Goal: Information Seeking & Learning: Learn about a topic

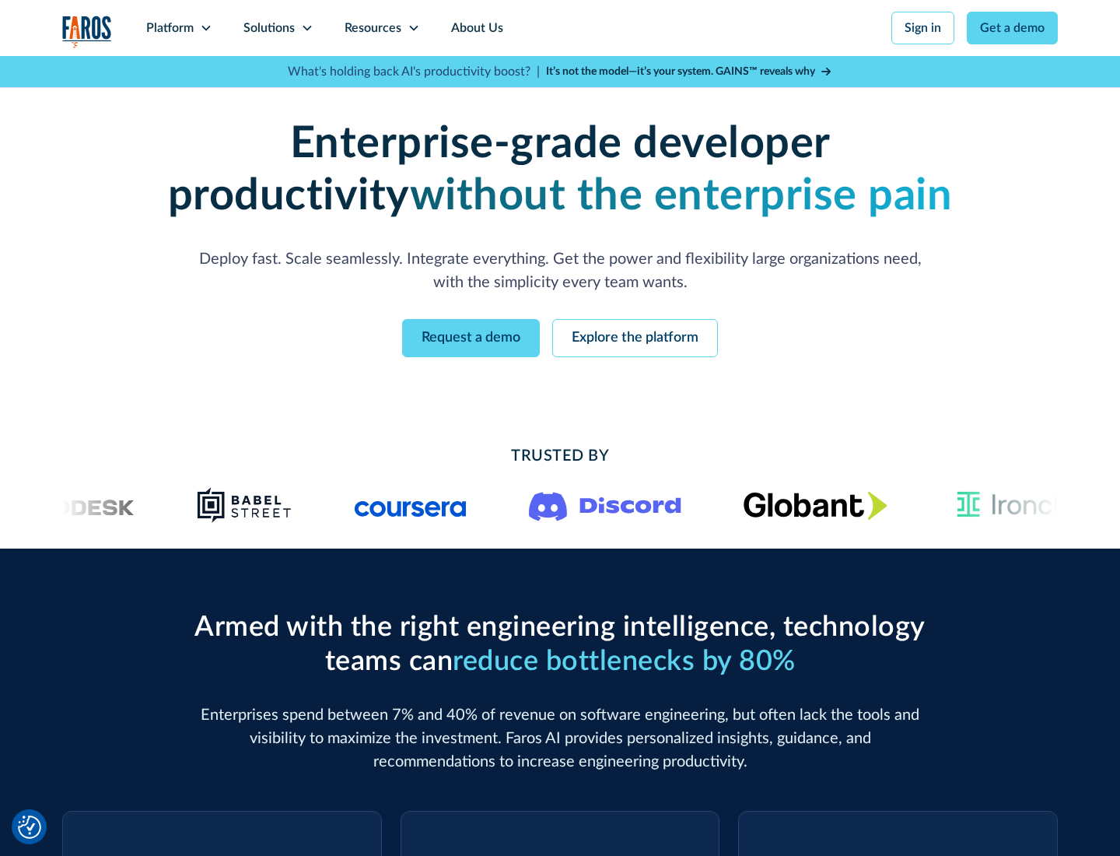
click at [205, 28] on icon at bounding box center [206, 28] width 12 height 12
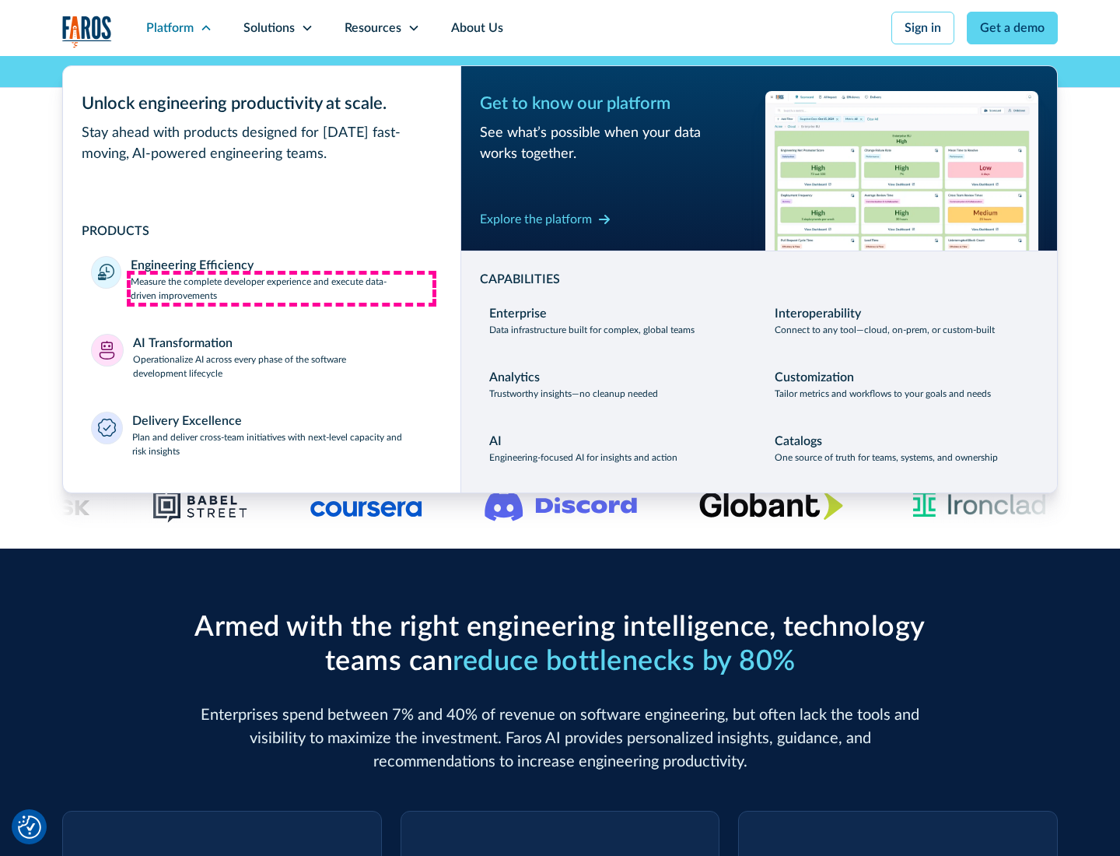
click at [282, 288] on p "Measure the complete developer experience and execute data-driven improvements" at bounding box center [282, 289] width 302 height 28
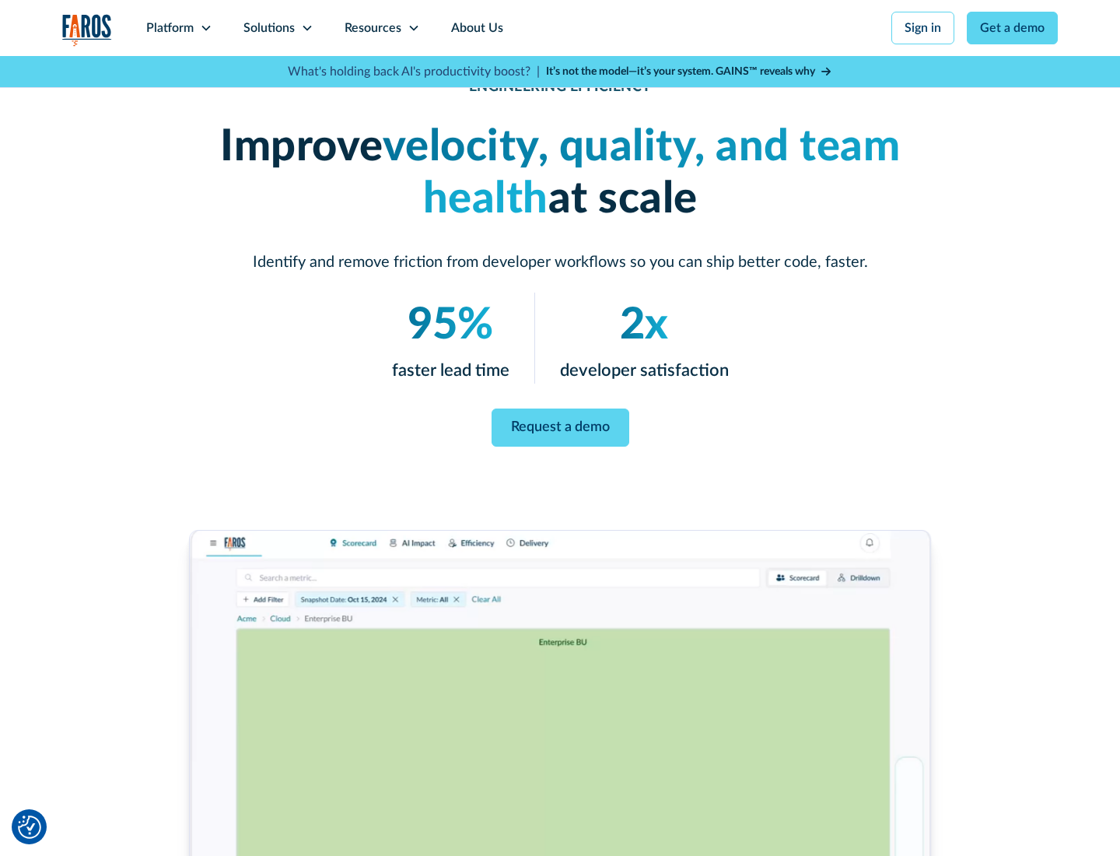
click at [560, 425] on link "Request a demo" at bounding box center [561, 427] width 138 height 38
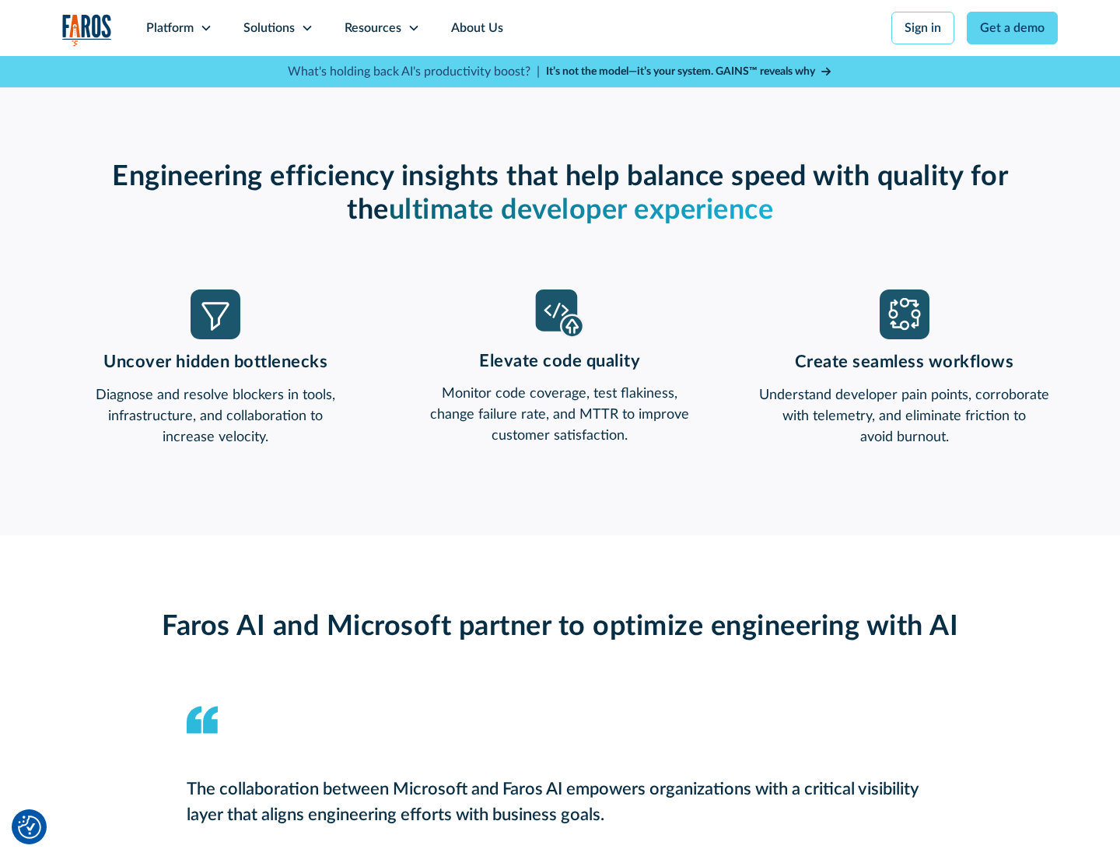
click at [205, 28] on icon at bounding box center [206, 28] width 12 height 12
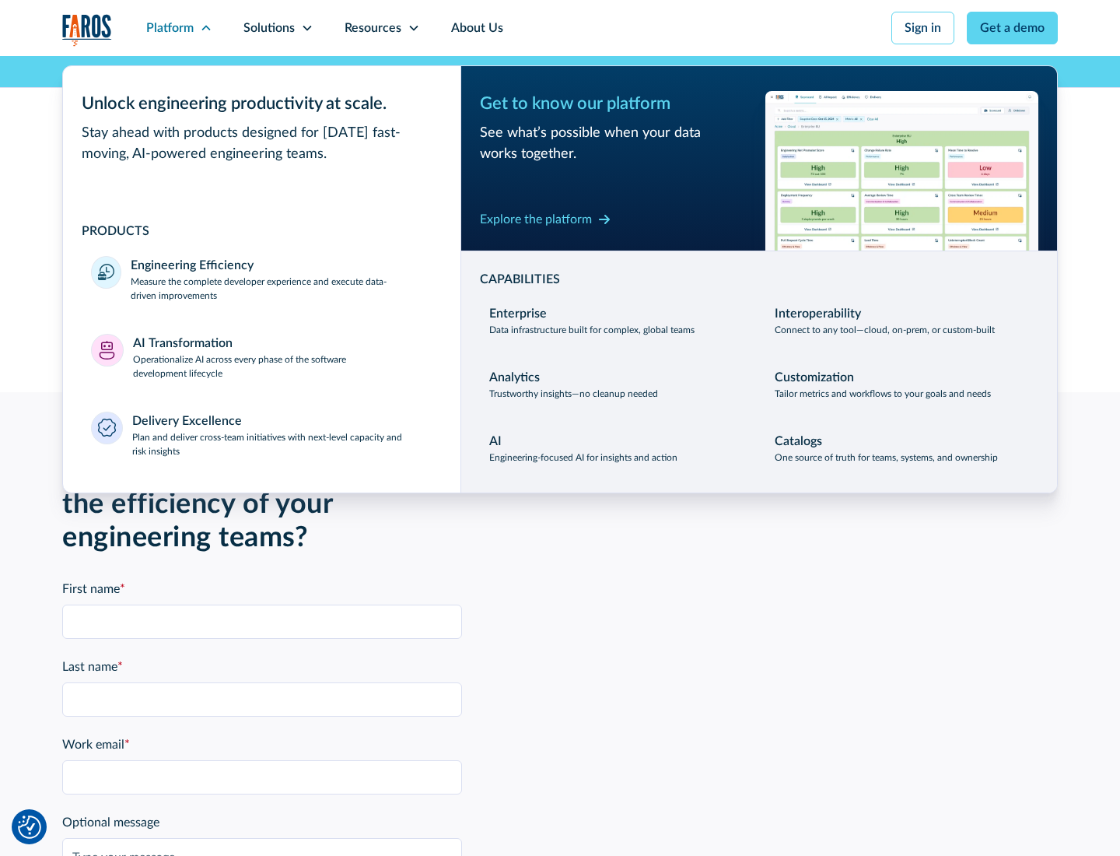
scroll to position [3413, 0]
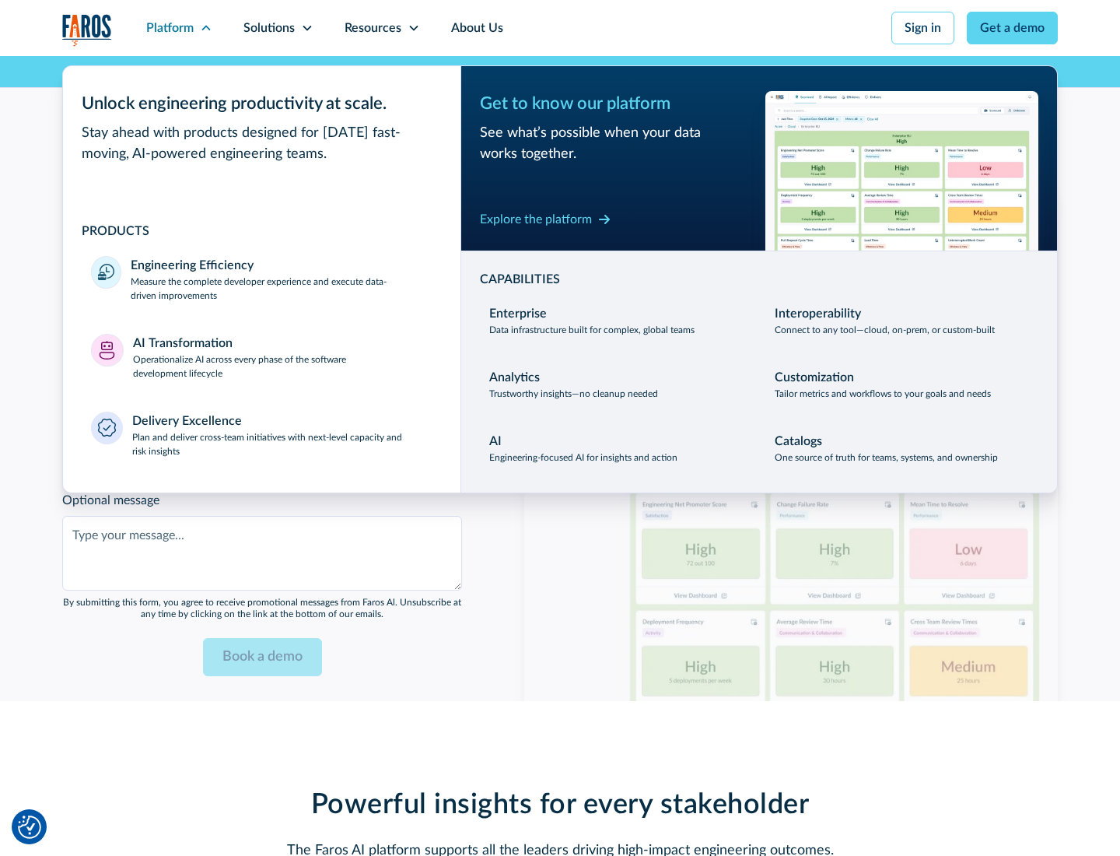
click at [282, 356] on p "Operationalize AI across every phase of the software development lifecycle" at bounding box center [283, 366] width 300 height 28
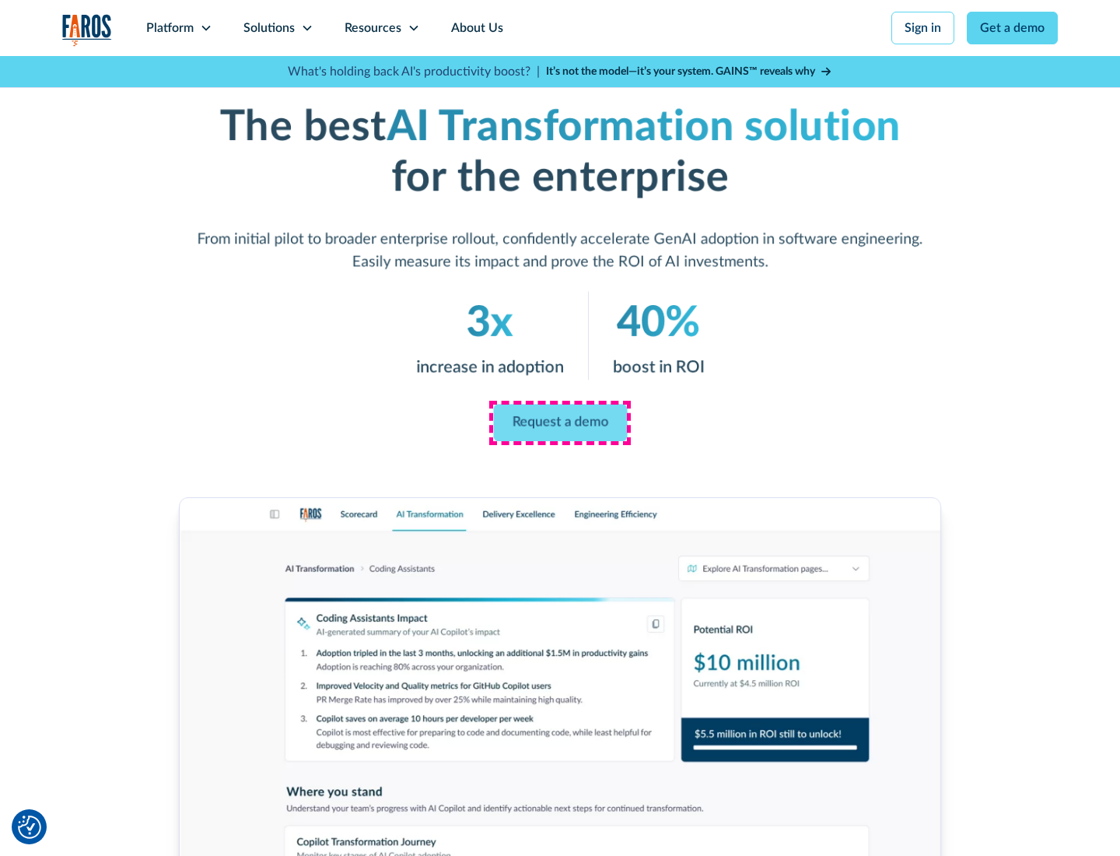
click at [560, 422] on link "Request a demo" at bounding box center [560, 422] width 134 height 37
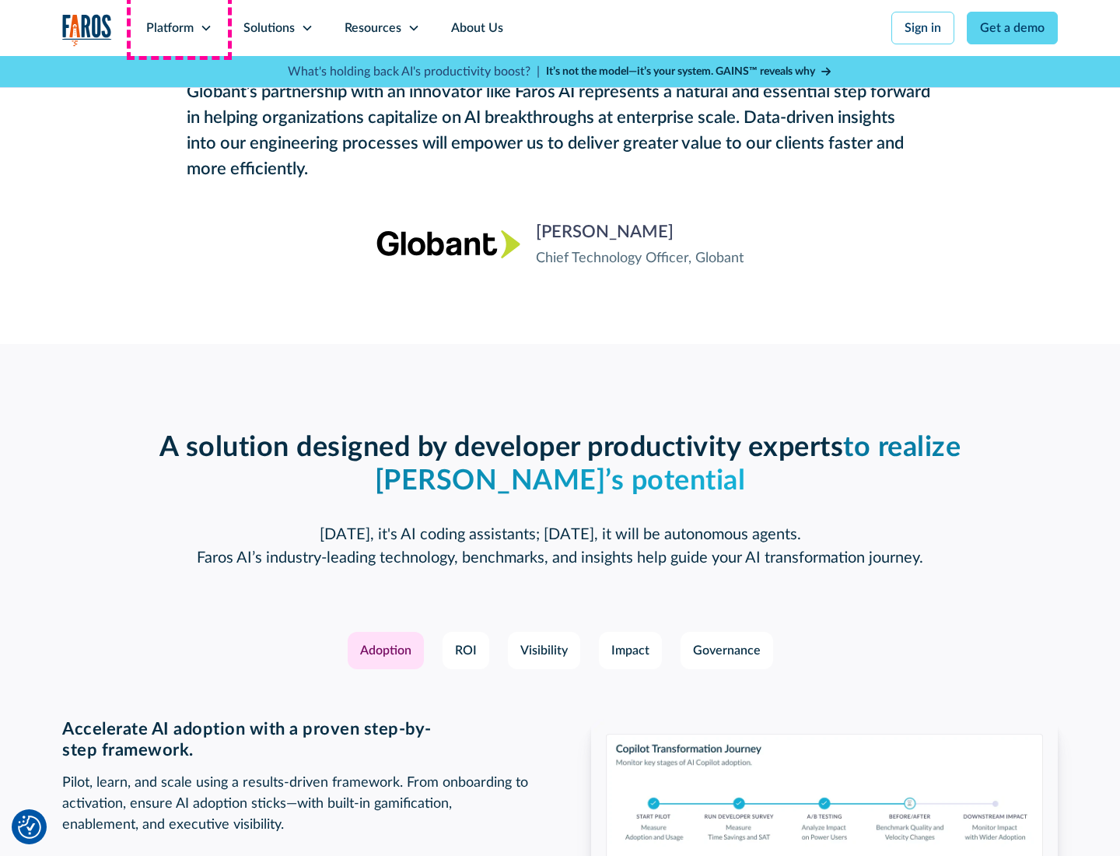
click at [179, 28] on div "Platform" at bounding box center [169, 28] width 47 height 19
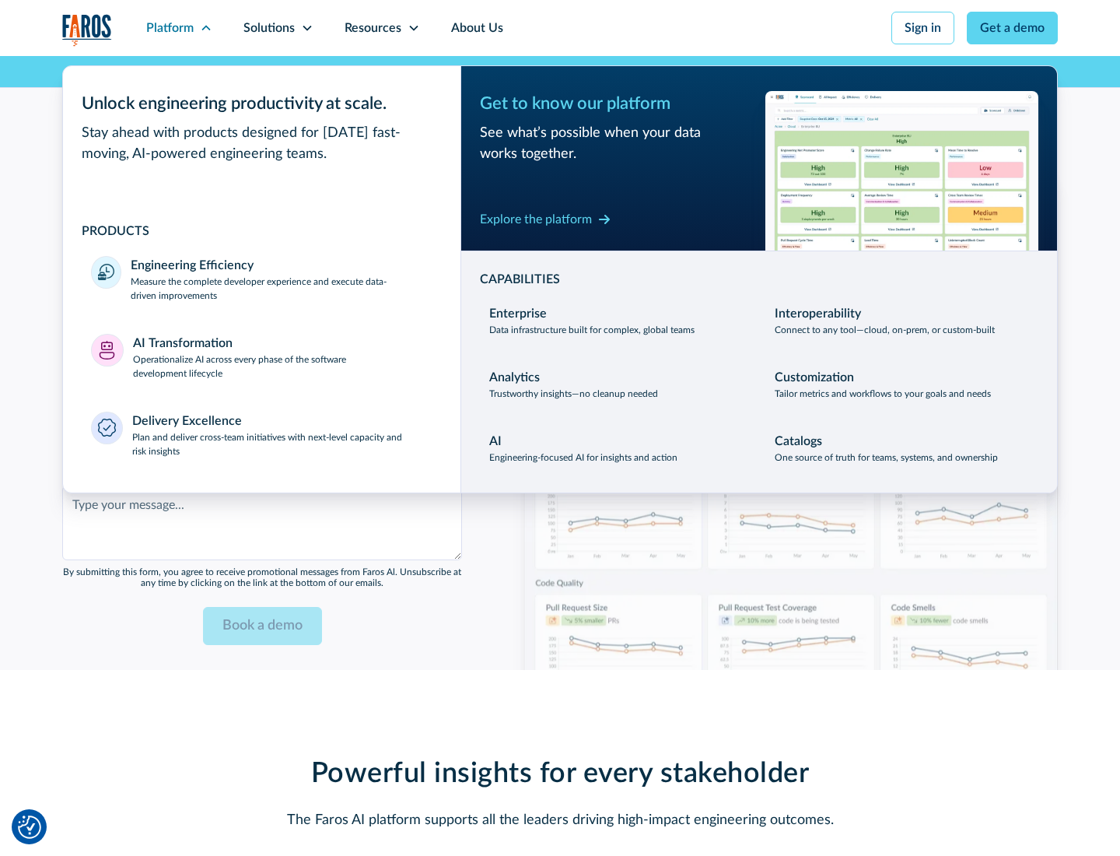
scroll to position [3787, 0]
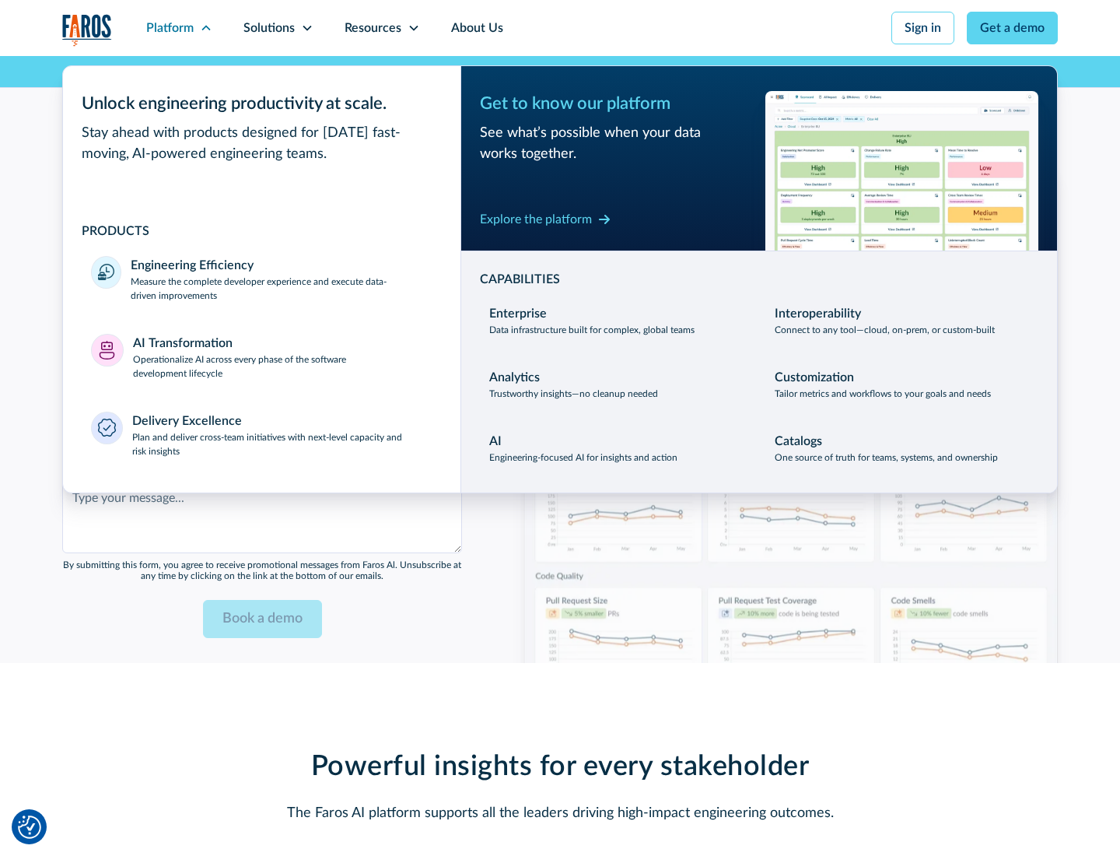
click at [536, 219] on div "Explore the platform" at bounding box center [536, 219] width 112 height 19
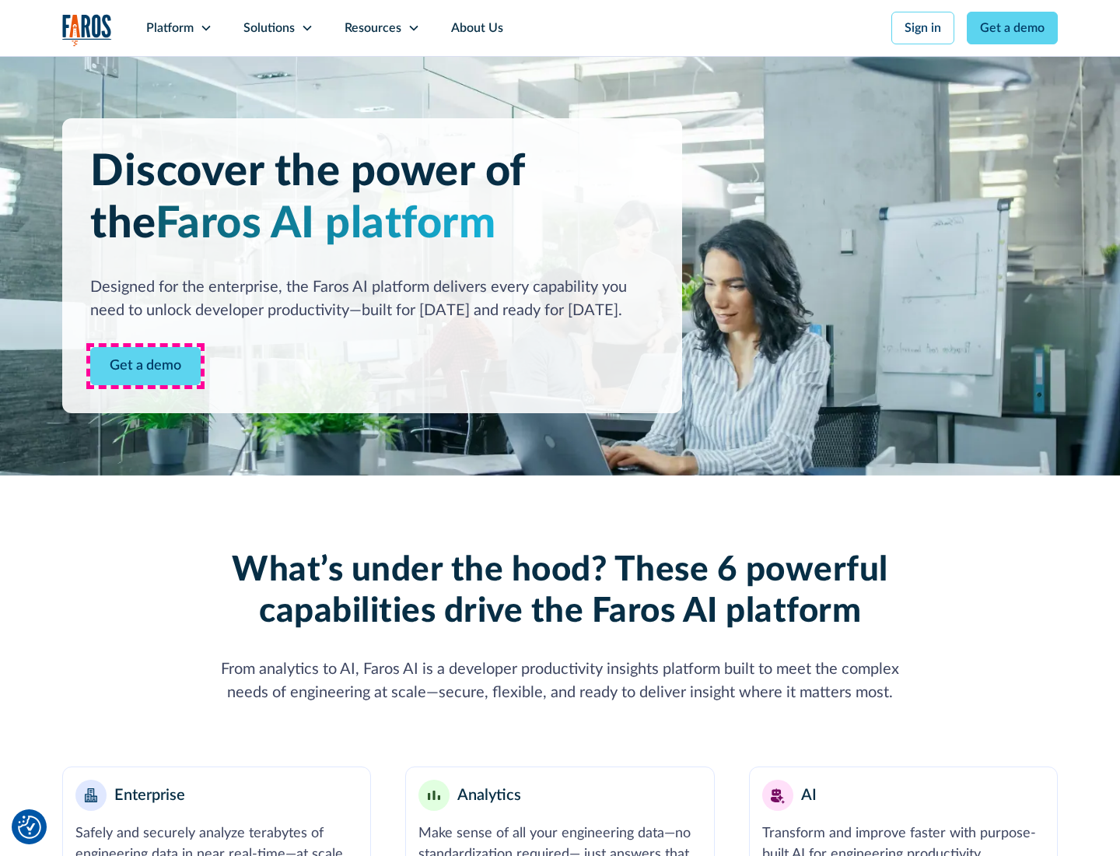
click at [145, 366] on link "Get a demo" at bounding box center [145, 366] width 110 height 38
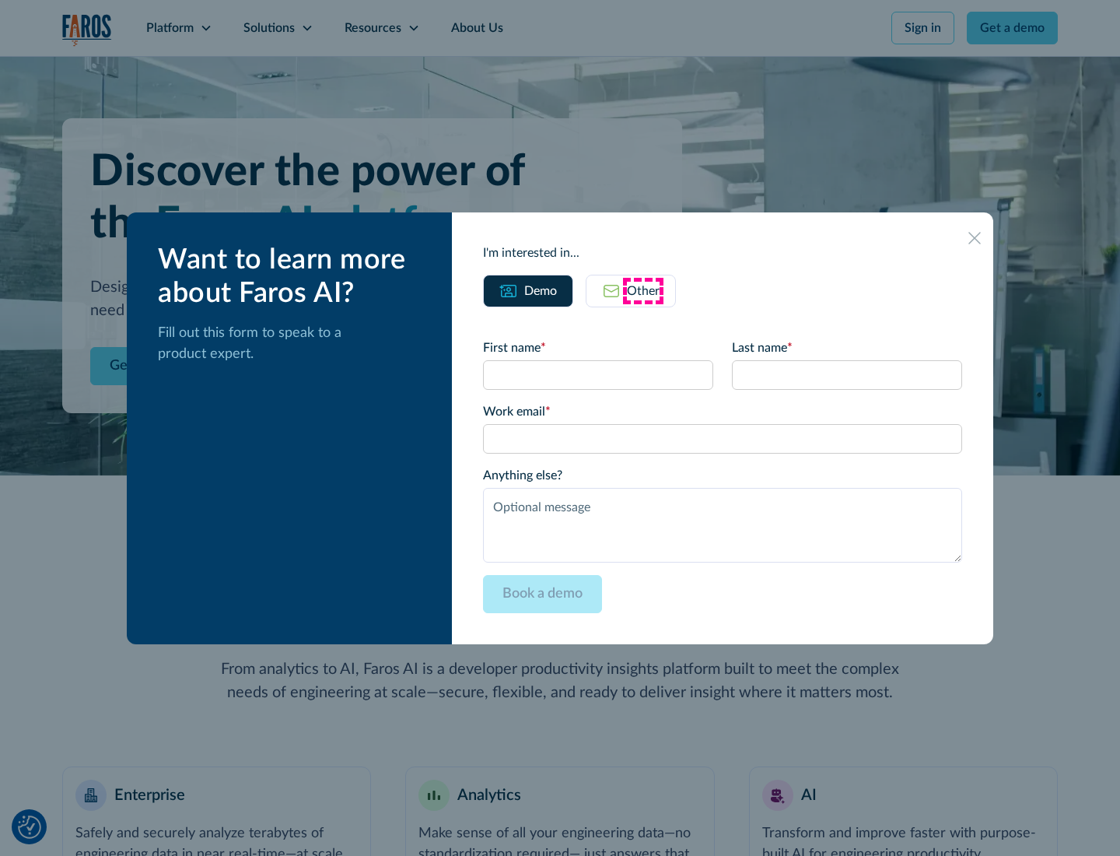
click at [643, 290] on div "Other" at bounding box center [643, 291] width 33 height 19
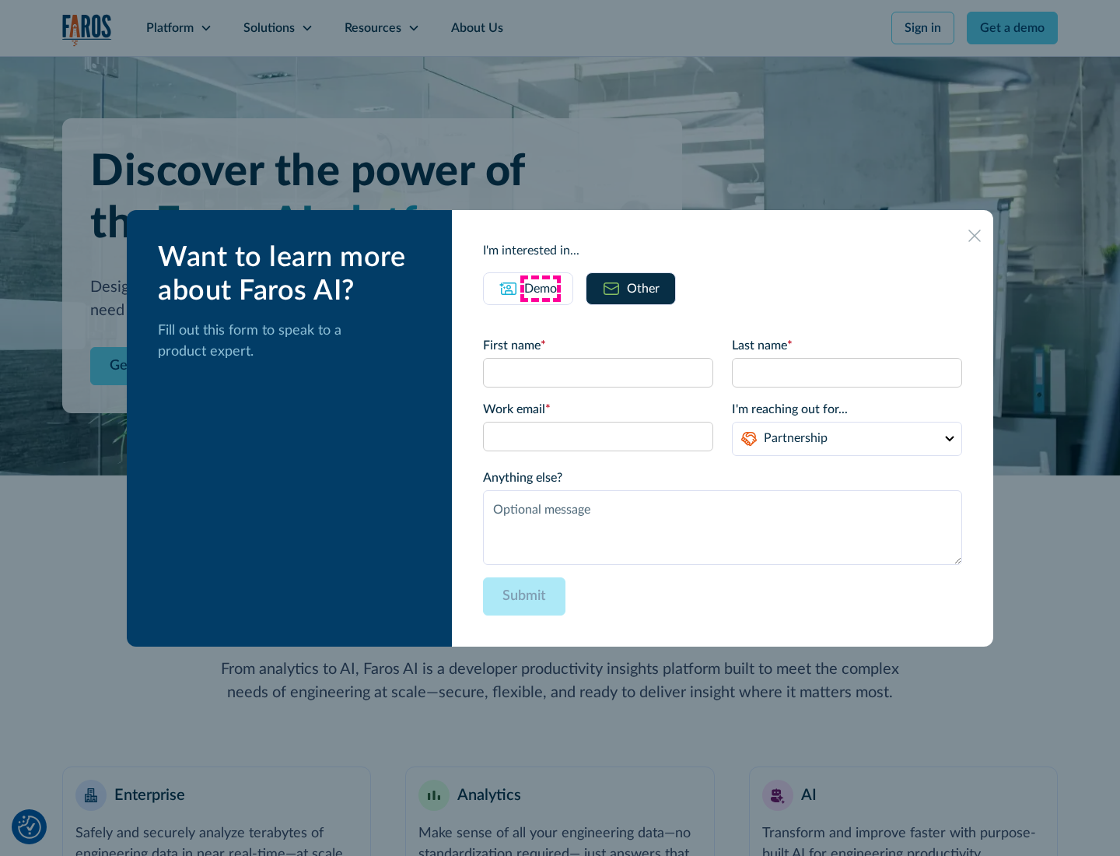
click at [541, 288] on div "Demo" at bounding box center [540, 288] width 33 height 19
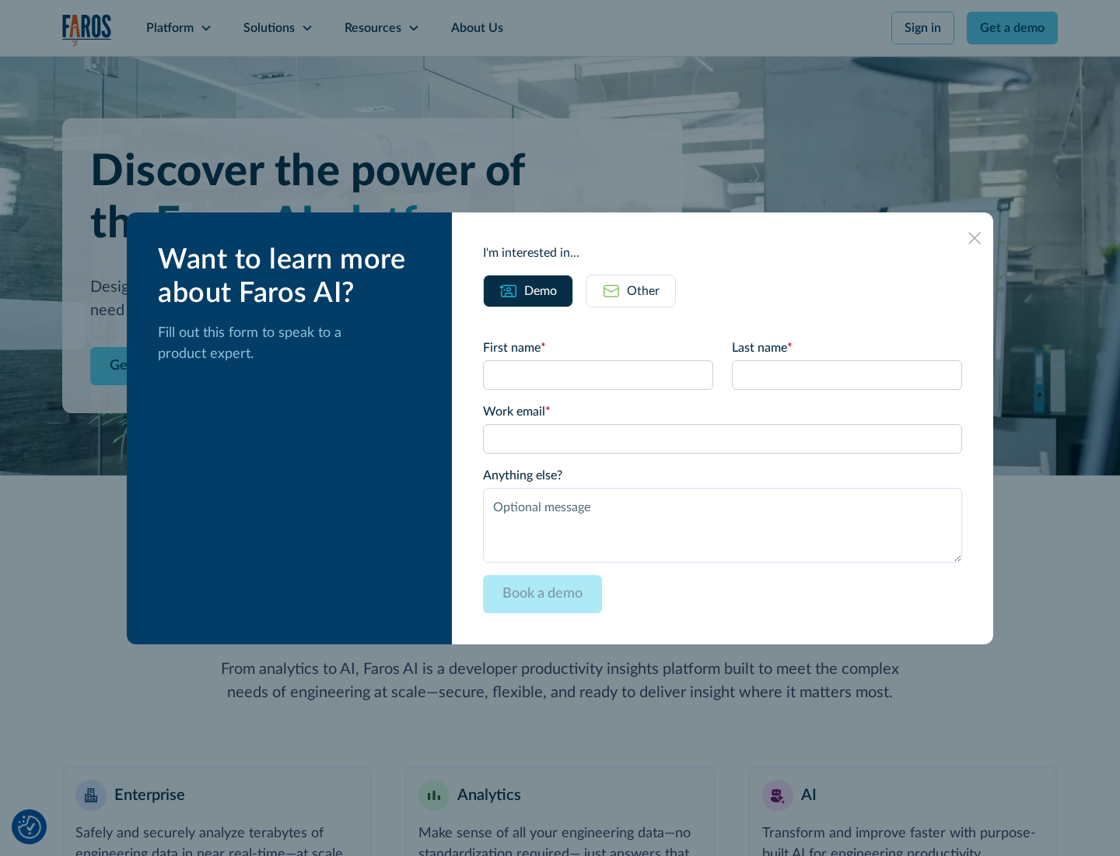
click at [975, 237] on icon at bounding box center [974, 238] width 12 height 12
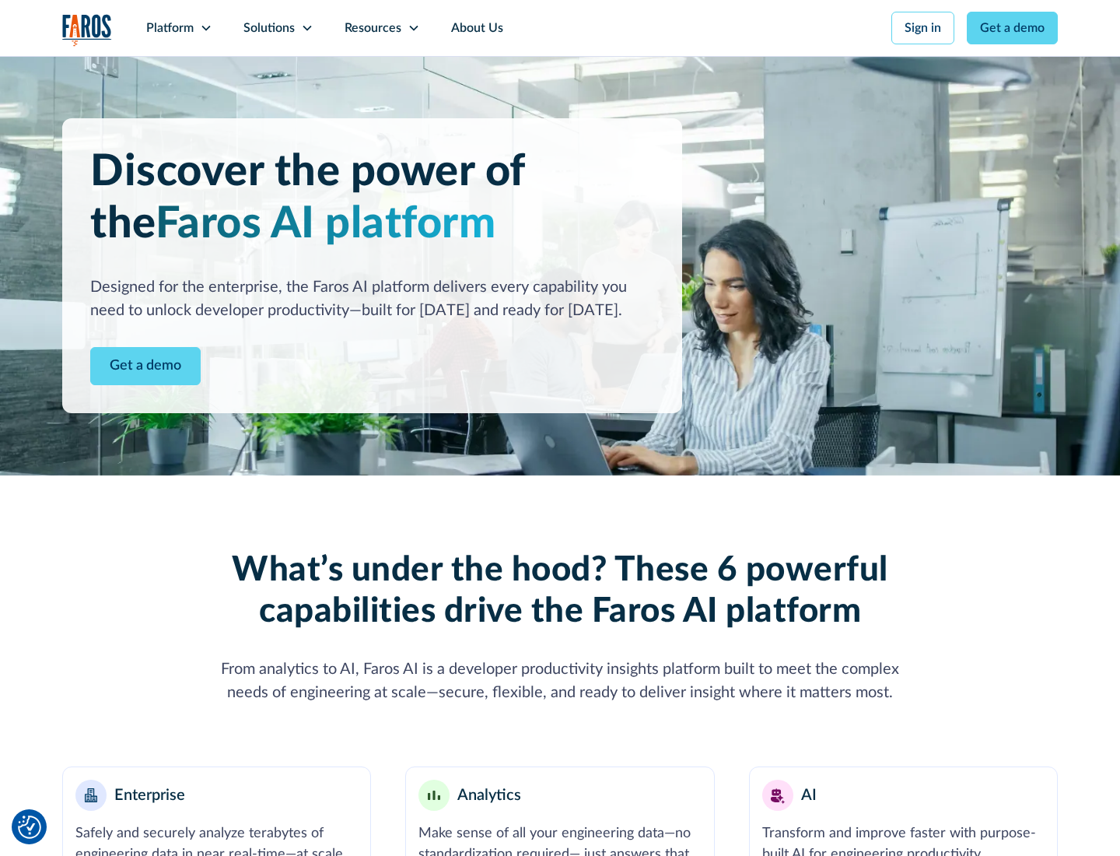
click at [205, 28] on icon at bounding box center [206, 28] width 12 height 12
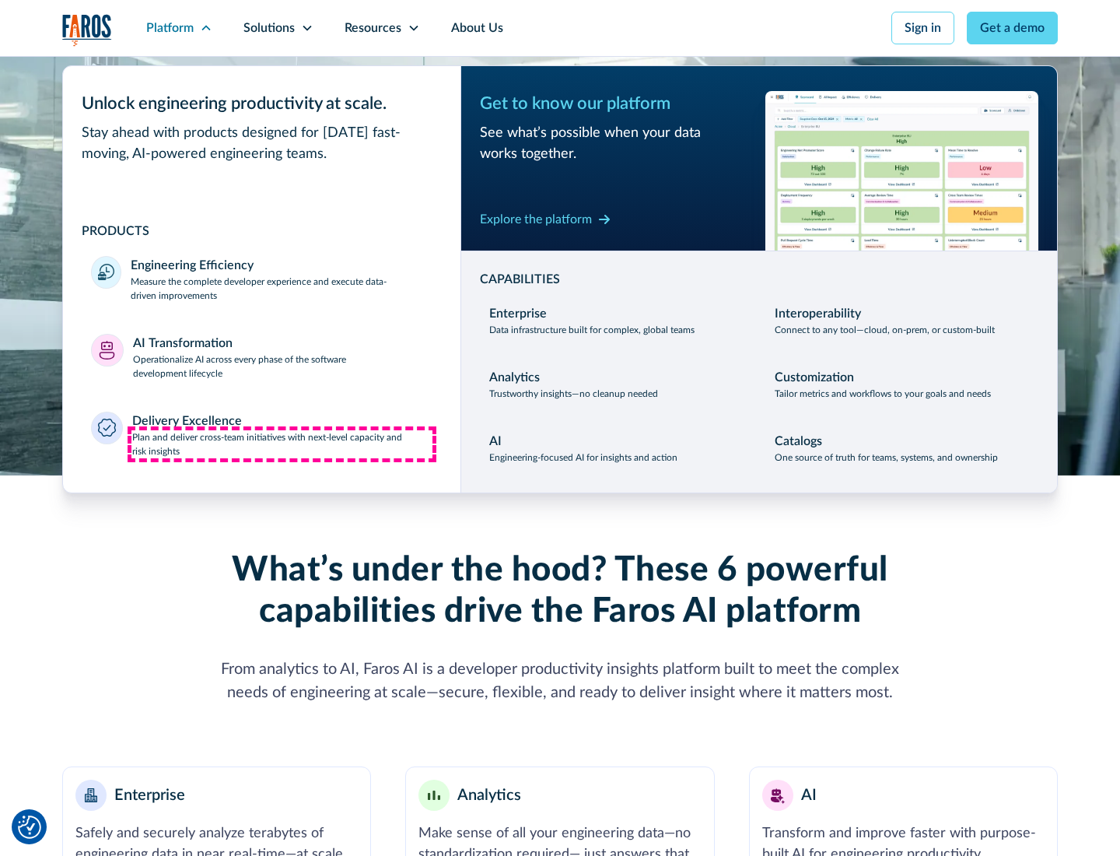
click at [282, 443] on p "Plan and deliver cross-team initiatives with next-level capacity and risk insig…" at bounding box center [282, 444] width 301 height 28
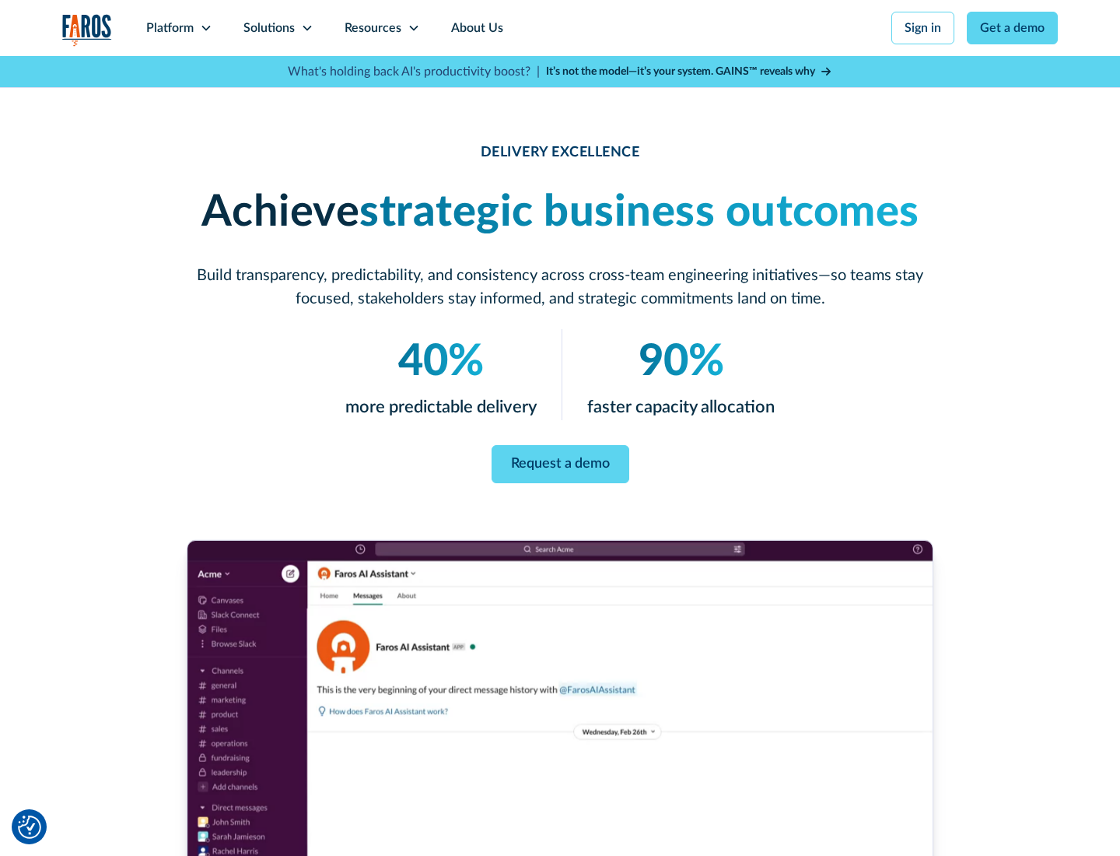
click at [306, 28] on icon at bounding box center [307, 28] width 12 height 12
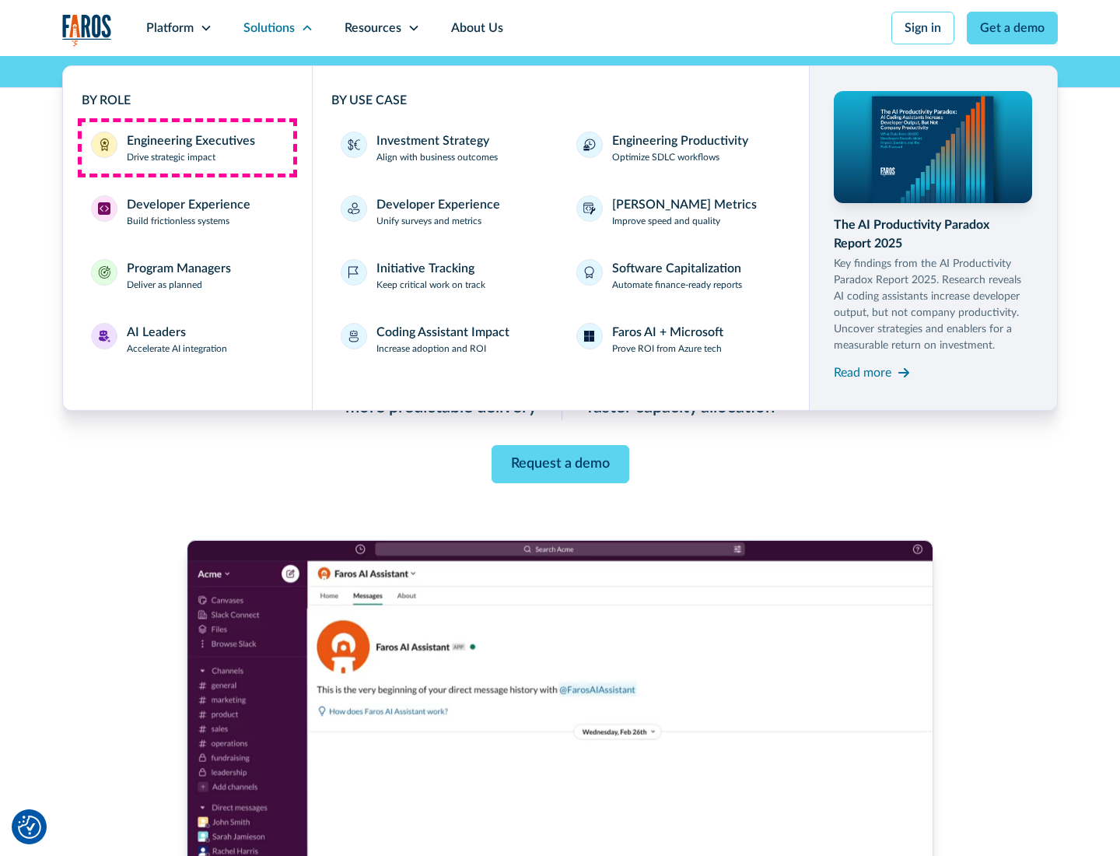
click at [187, 148] on div "Engineering Executives" at bounding box center [191, 140] width 128 height 19
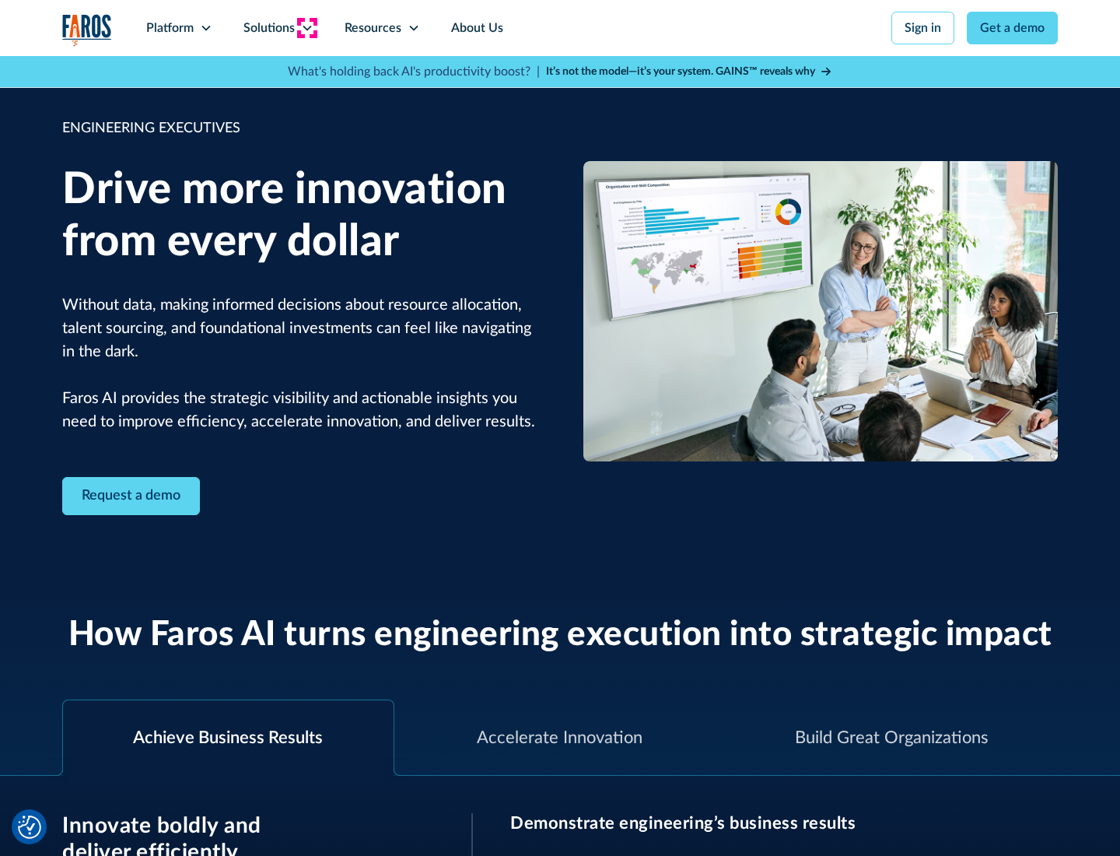
click at [306, 28] on icon at bounding box center [307, 28] width 12 height 12
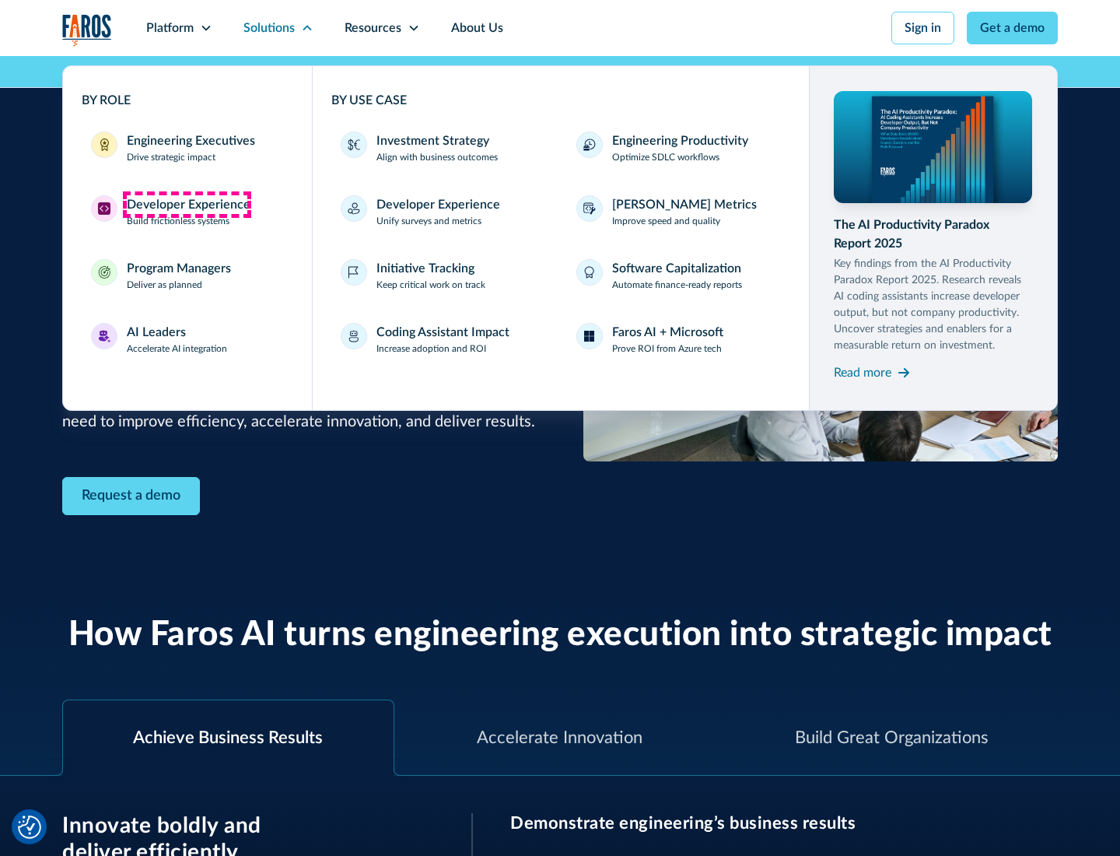
click at [187, 205] on div "Developer Experience" at bounding box center [189, 204] width 124 height 19
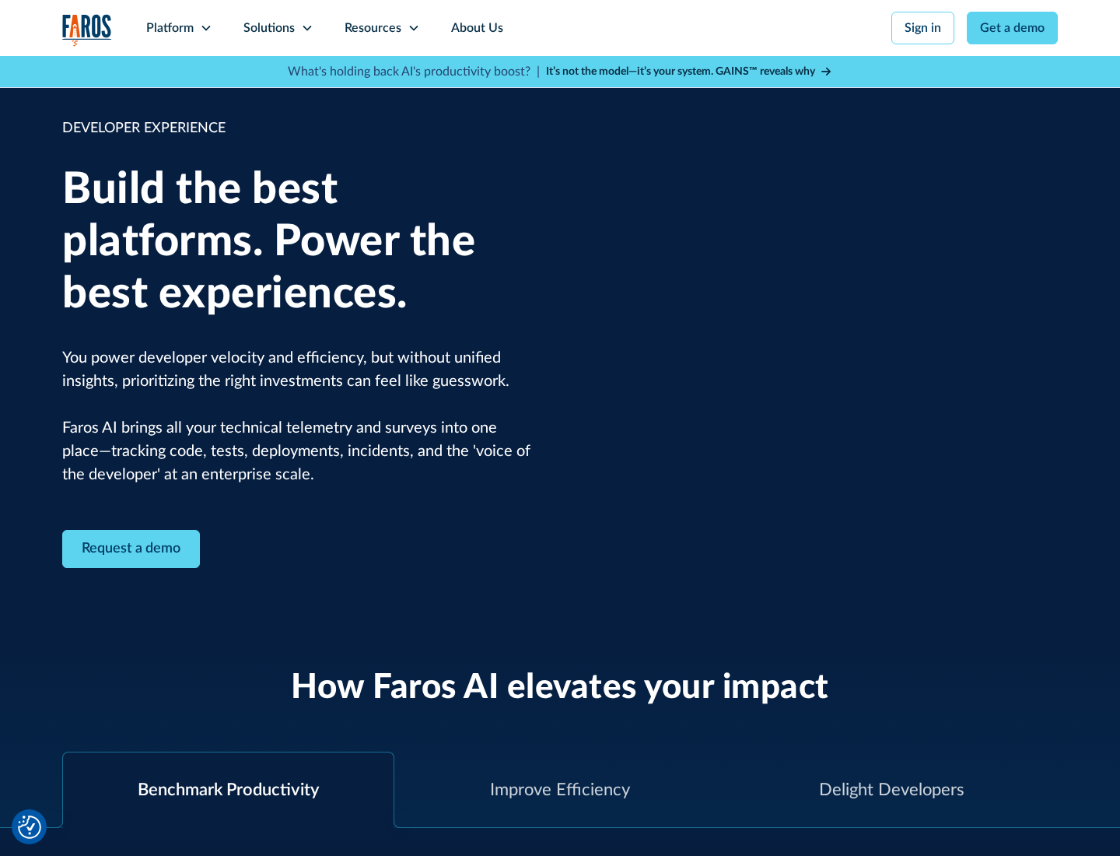
click at [278, 28] on div "Solutions" at bounding box center [268, 28] width 51 height 19
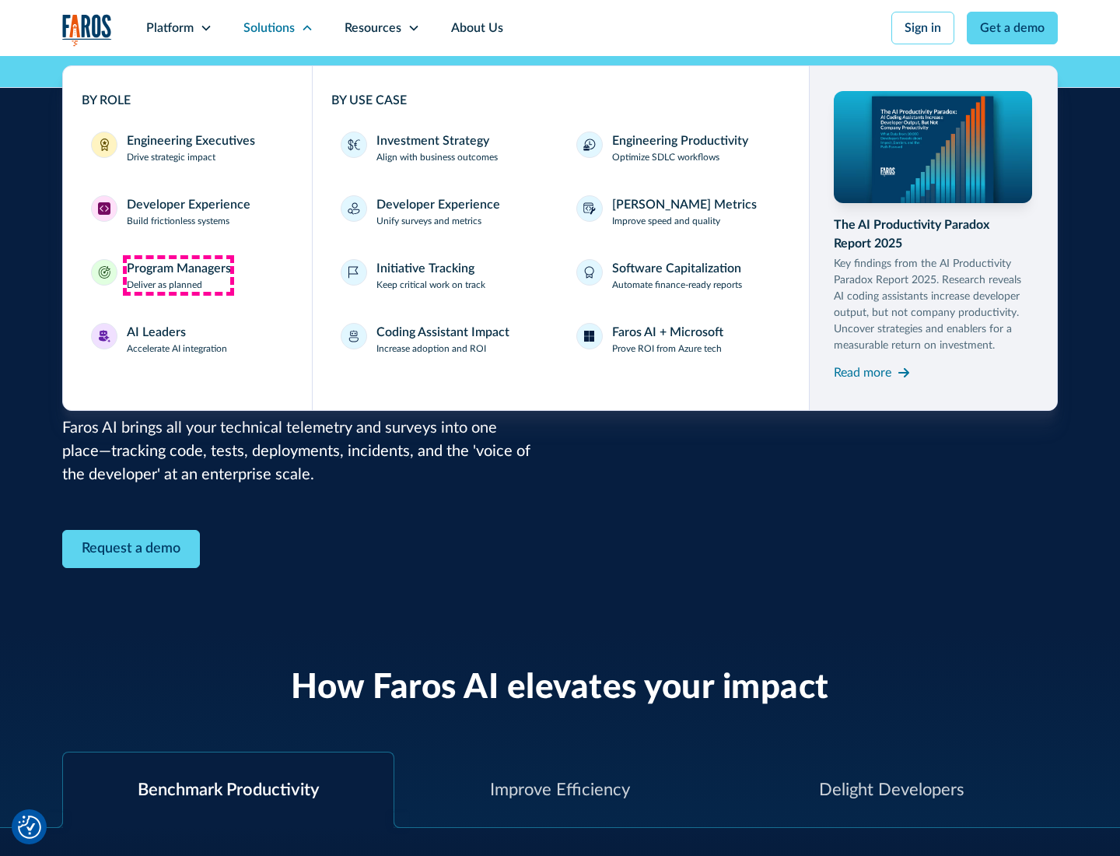
click at [178, 275] on div "Program Managers" at bounding box center [179, 268] width 104 height 19
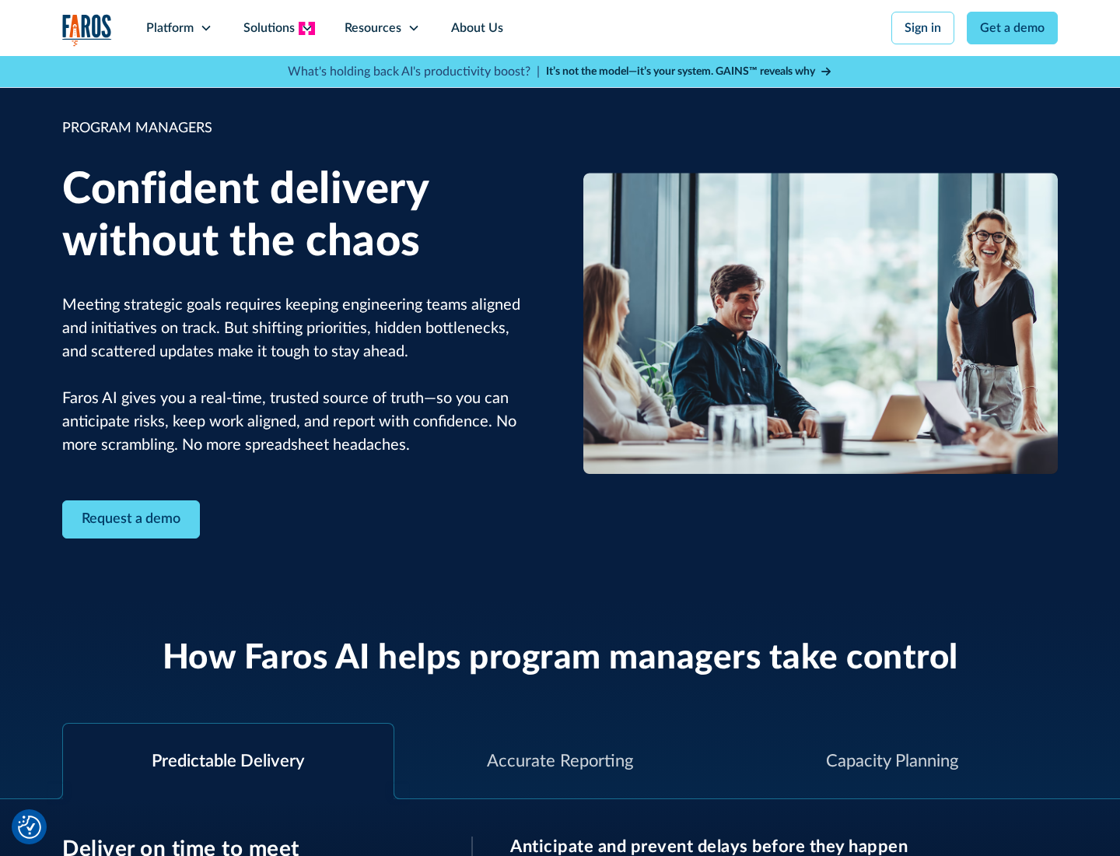
click at [306, 28] on icon at bounding box center [307, 28] width 12 height 12
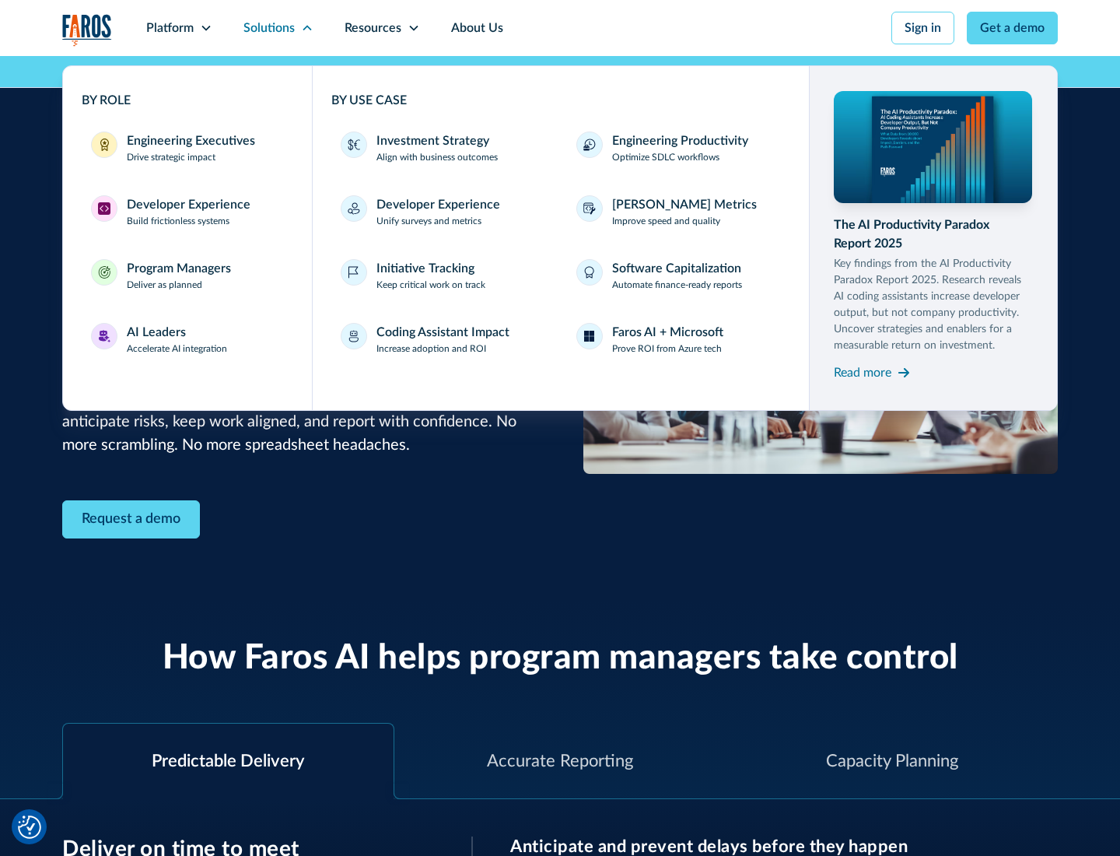
click at [177, 339] on div "AI Leaders" at bounding box center [156, 332] width 59 height 19
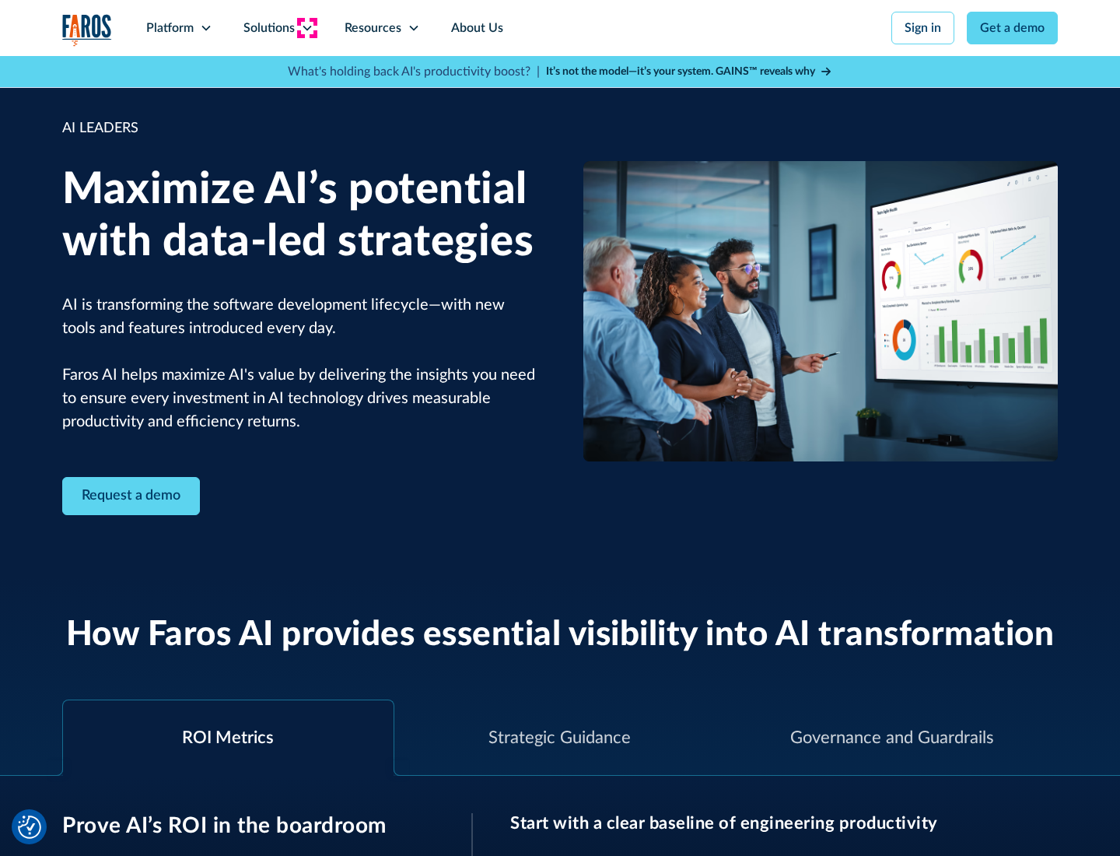
click at [306, 28] on icon at bounding box center [307, 28] width 12 height 12
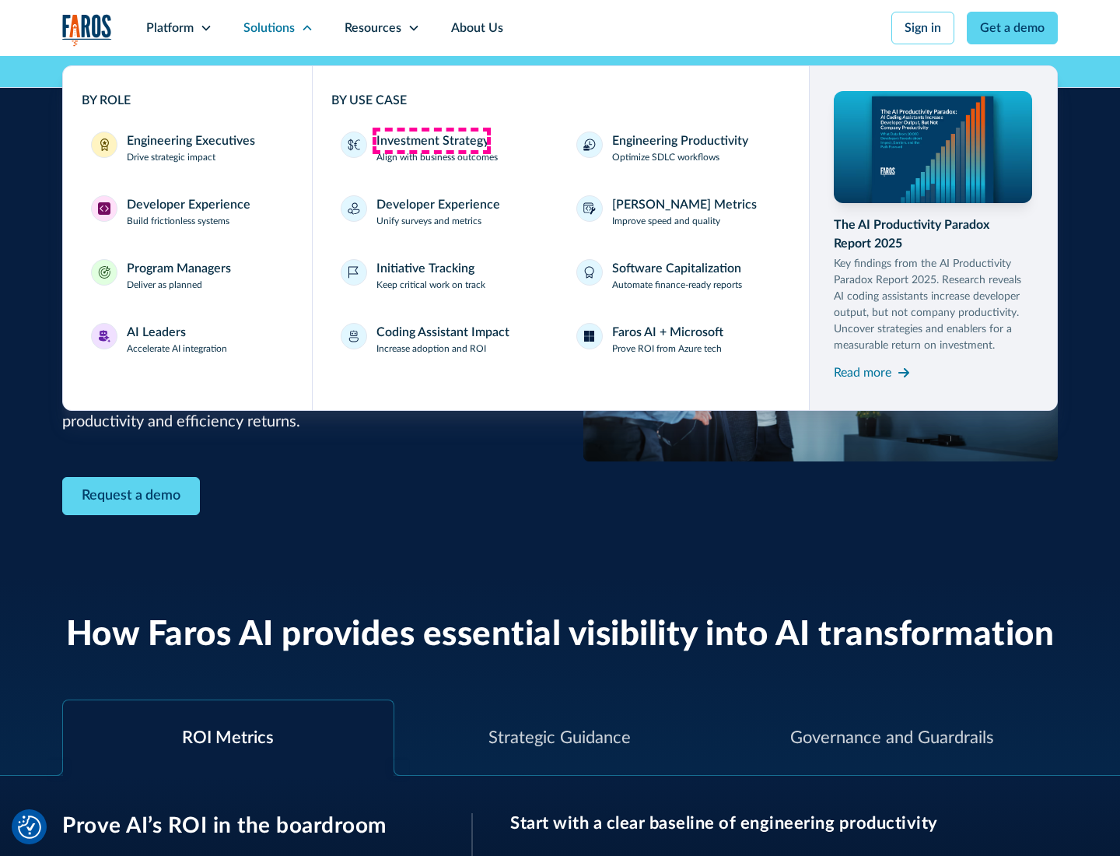
click at [431, 141] on div "Investment Strategy" at bounding box center [432, 140] width 113 height 19
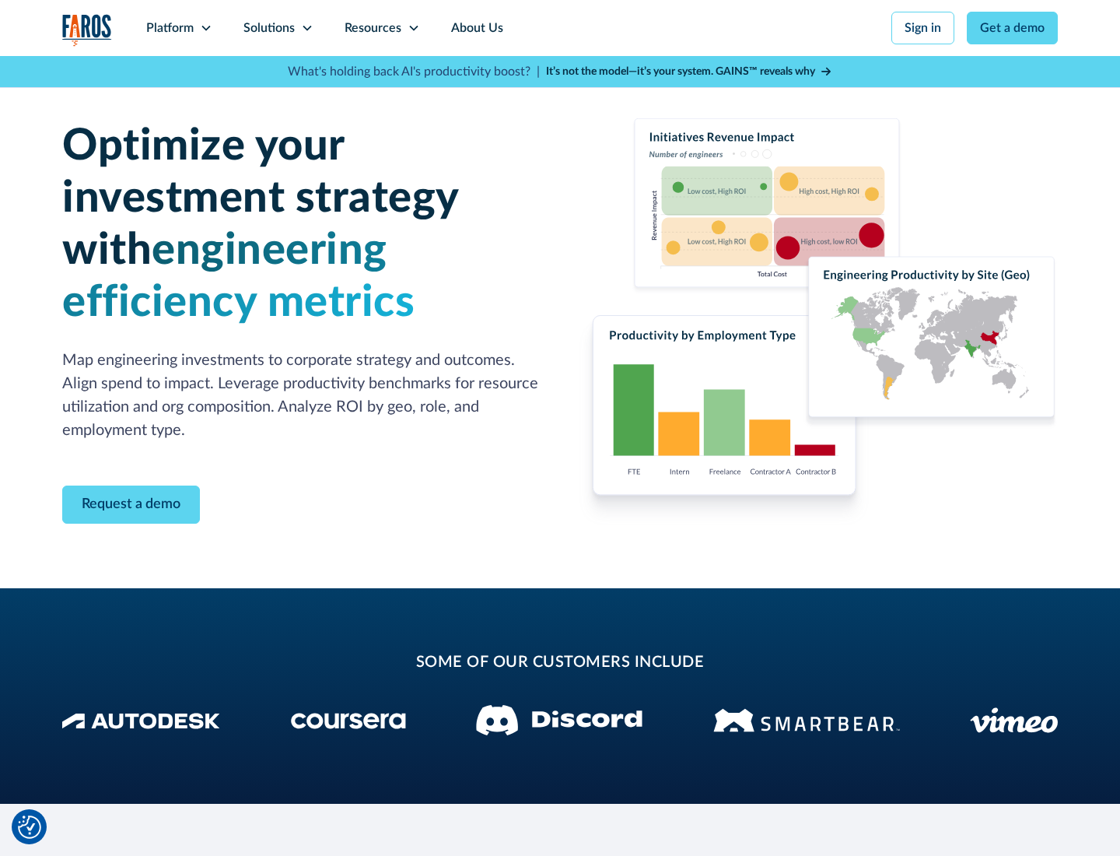
click at [306, 28] on icon at bounding box center [307, 28] width 12 height 12
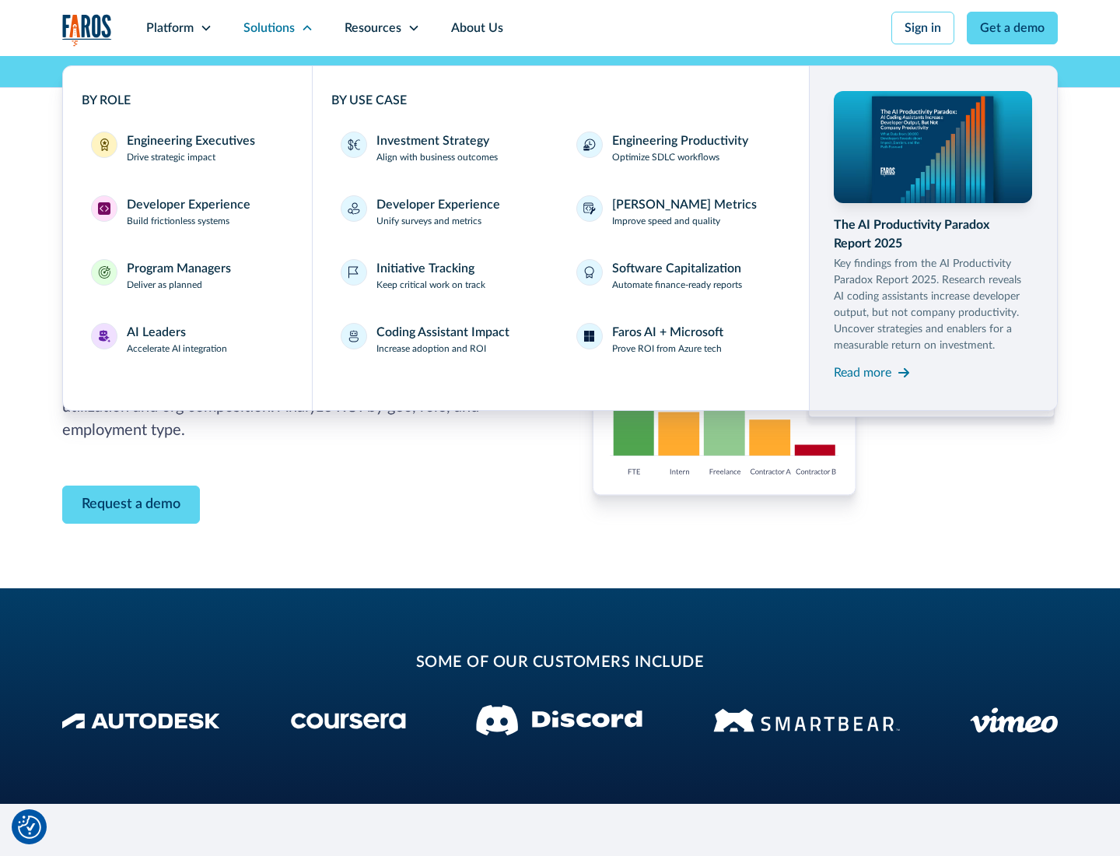
click at [667, 348] on p "Prove ROI from Azure tech" at bounding box center [667, 348] width 110 height 14
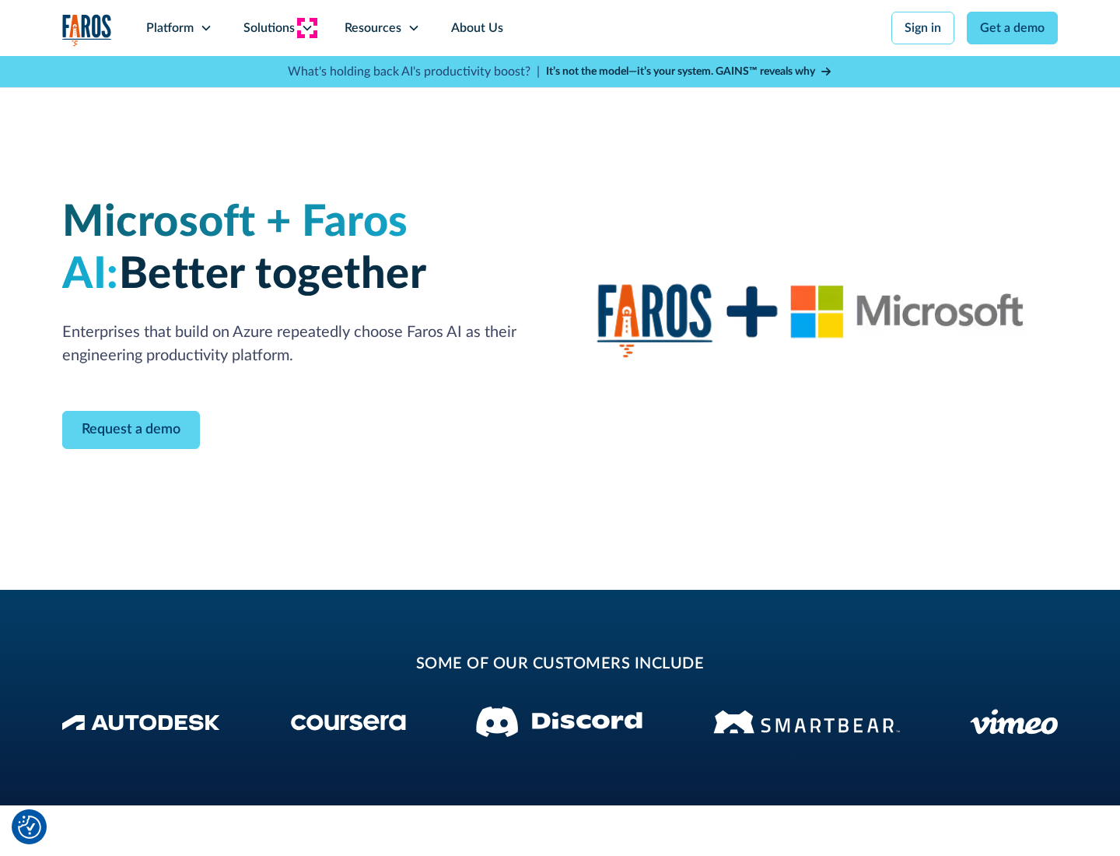
click at [306, 28] on icon at bounding box center [307, 28] width 12 height 12
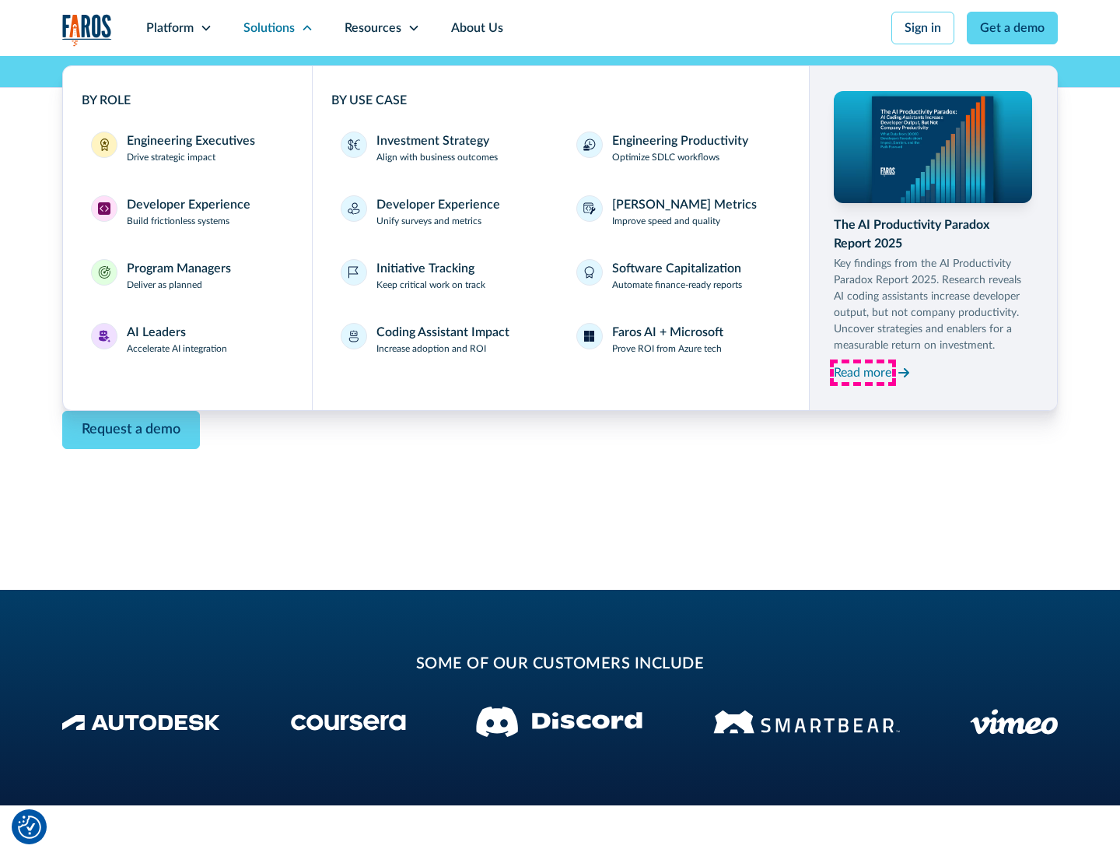
click at [863, 372] on div "Read more" at bounding box center [863, 372] width 58 height 19
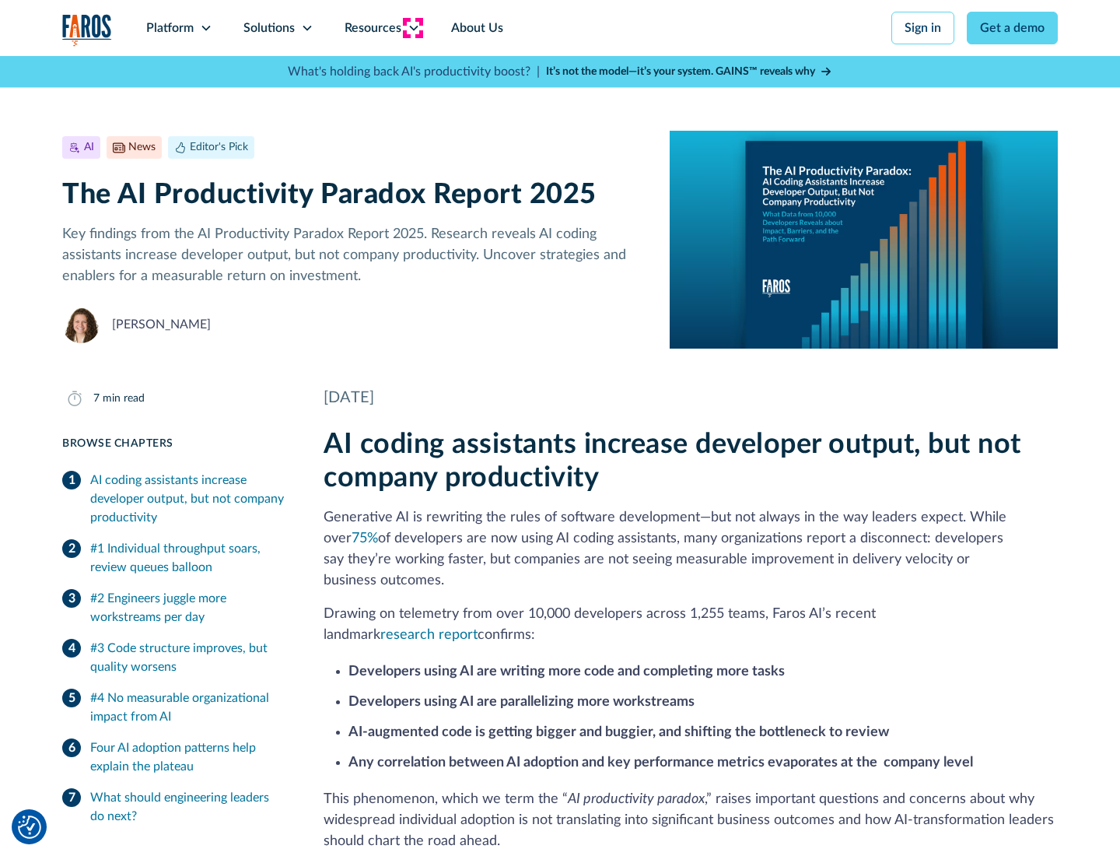
click at [412, 28] on icon at bounding box center [414, 28] width 12 height 12
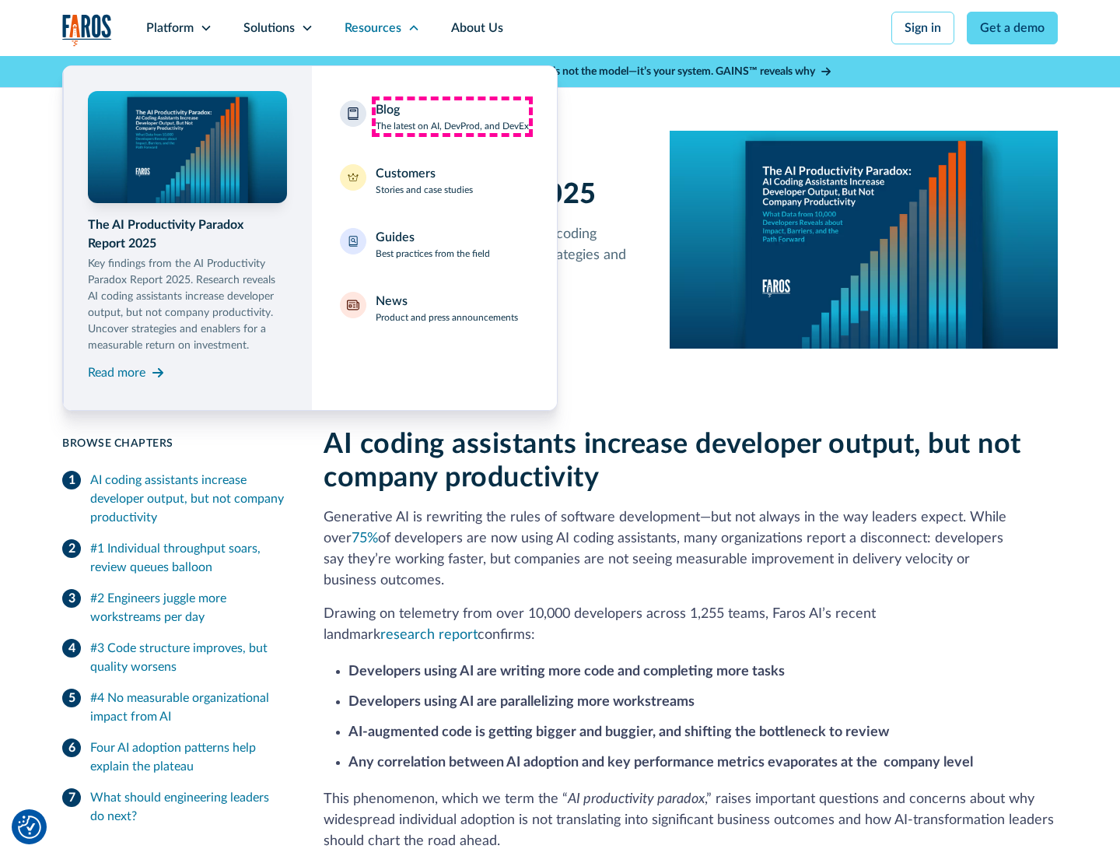
click at [452, 117] on div "Blog The latest on AI, DevProd, and DevEx" at bounding box center [452, 116] width 153 height 33
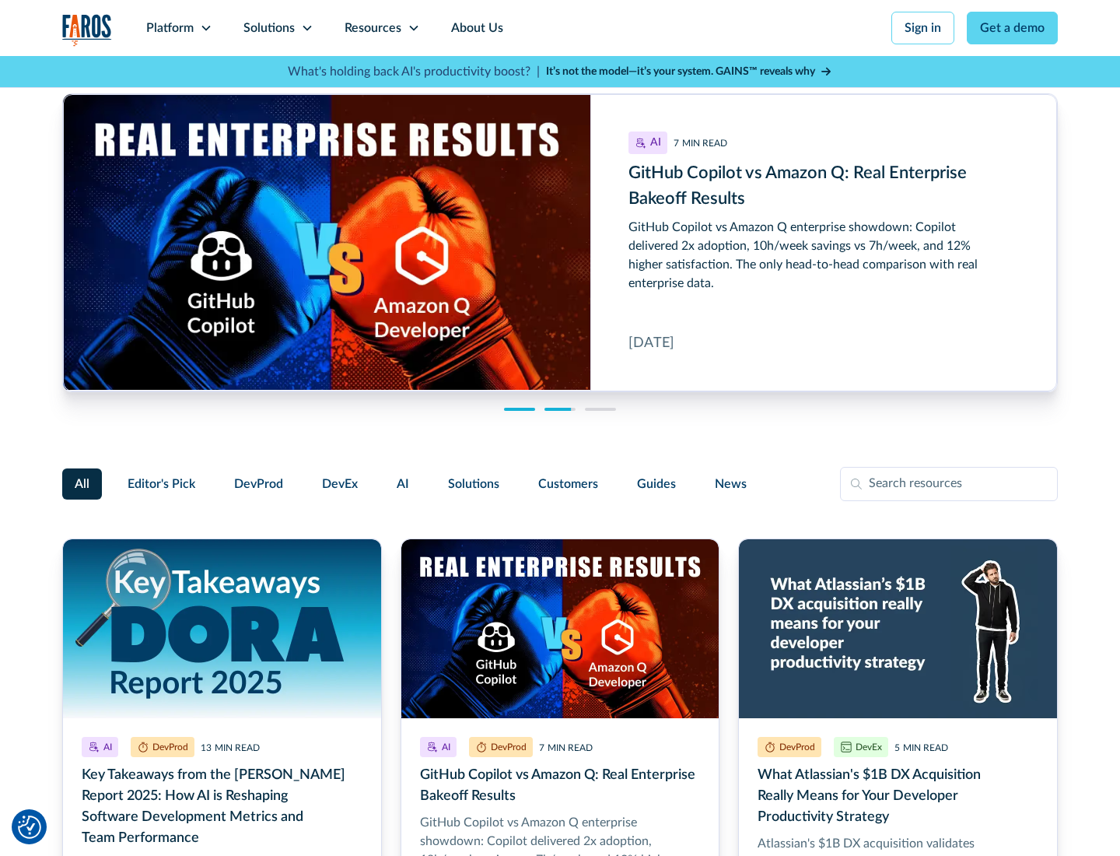
click at [1013, 28] on link "Get a demo" at bounding box center [1012, 28] width 91 height 33
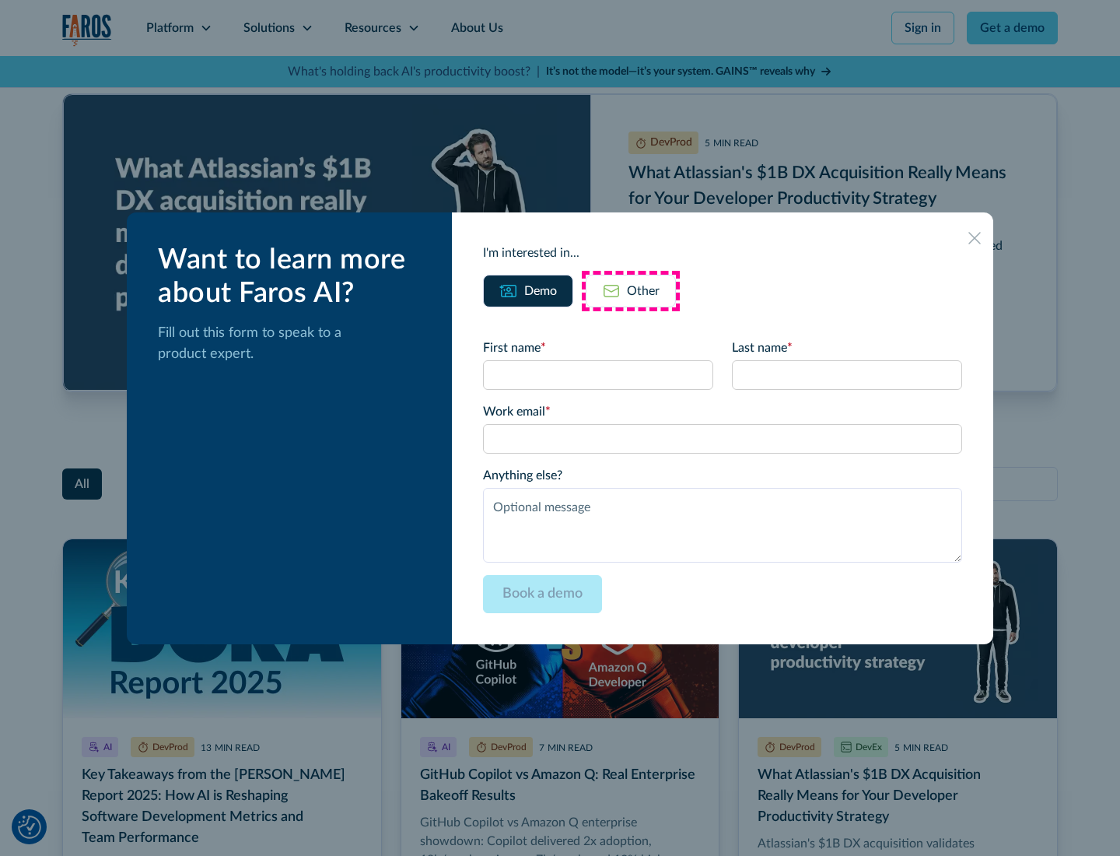
click at [631, 290] on div "Other" at bounding box center [643, 291] width 33 height 19
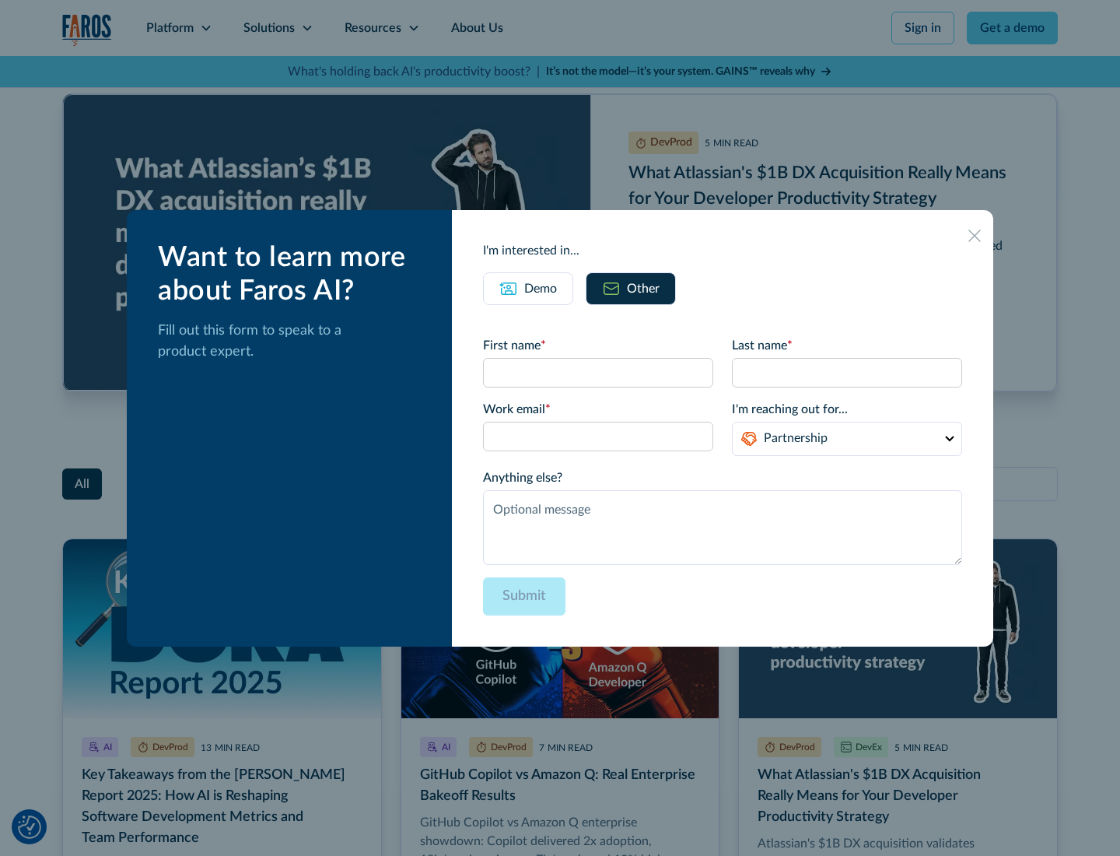
click at [975, 235] on icon at bounding box center [974, 235] width 12 height 12
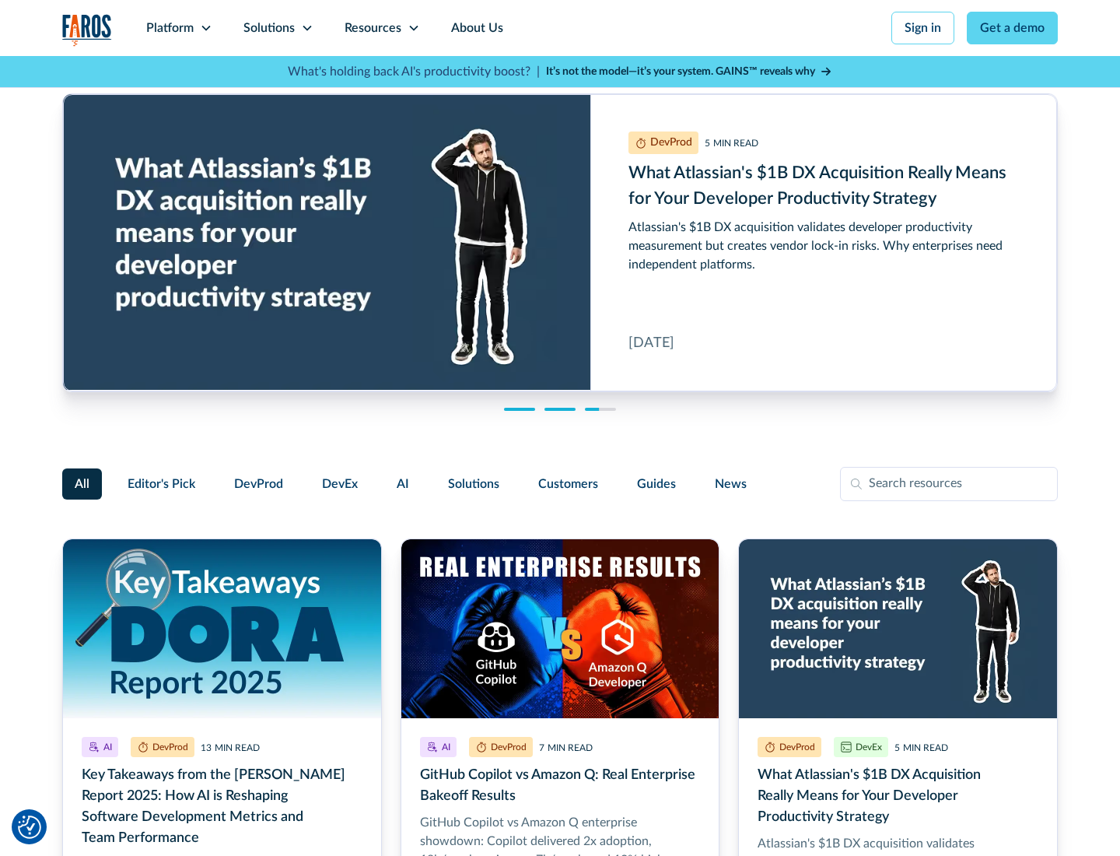
click at [475, 28] on link "About Us" at bounding box center [477, 28] width 83 height 56
